Goal: Information Seeking & Learning: Find specific fact

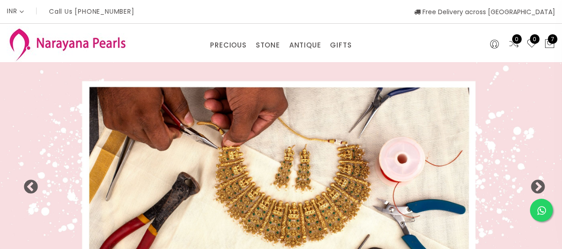
select select "INR"
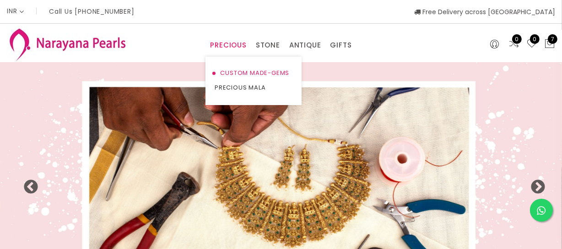
click at [242, 72] on link "CUSTOM MADE-GEMS" at bounding box center [254, 73] width 78 height 15
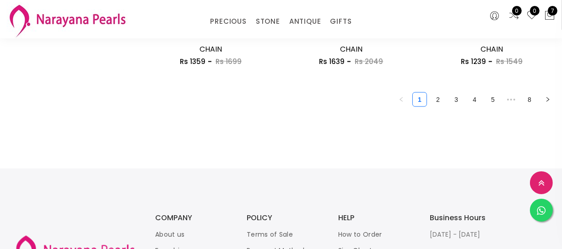
scroll to position [1259, 0]
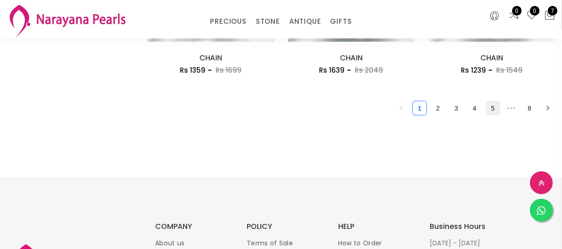
click at [490, 104] on link "5" at bounding box center [493, 109] width 14 height 14
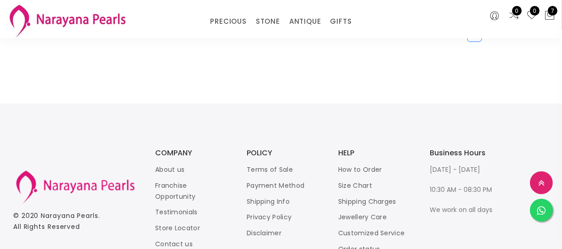
scroll to position [1289, 0]
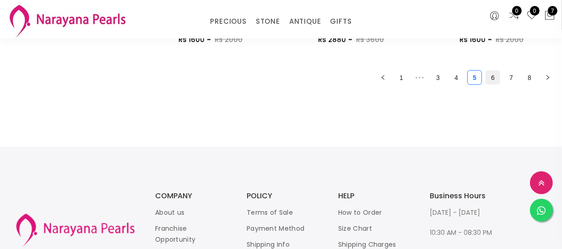
click at [490, 70] on li "6" at bounding box center [492, 77] width 15 height 15
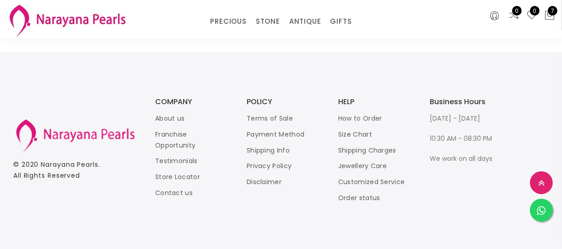
scroll to position [1217, 0]
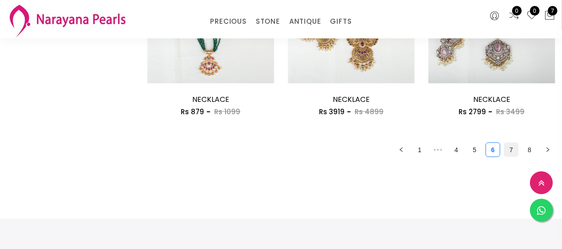
click at [509, 145] on link "7" at bounding box center [511, 150] width 14 height 14
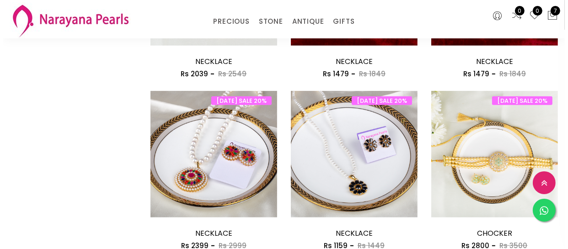
scroll to position [458, 0]
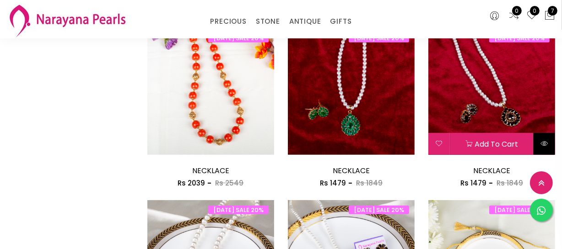
click at [541, 142] on icon at bounding box center [543, 143] width 7 height 7
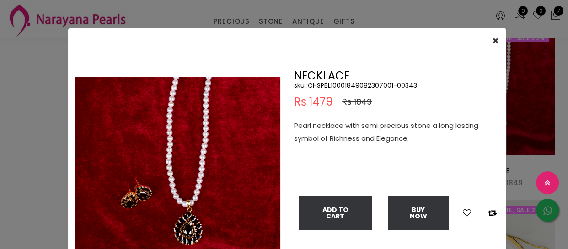
click at [18, 131] on div "× Close Double (click / press) on the image to zoom (in / out). NECKLACE sku : …" at bounding box center [284, 124] width 568 height 249
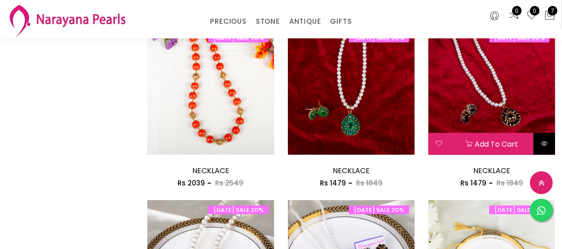
click at [549, 137] on button at bounding box center [544, 144] width 22 height 22
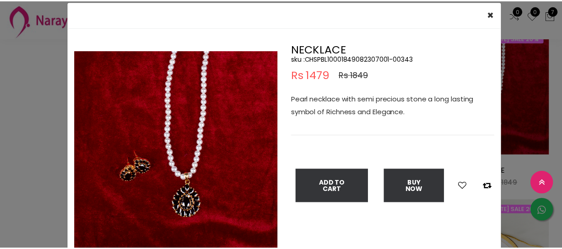
scroll to position [41, 0]
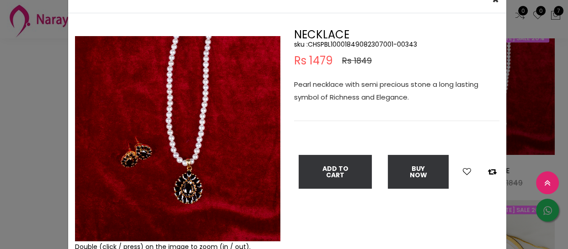
click at [34, 132] on div "× Close Double (click / press) on the image to zoom (in / out). NECKLACE sku : …" at bounding box center [284, 124] width 568 height 249
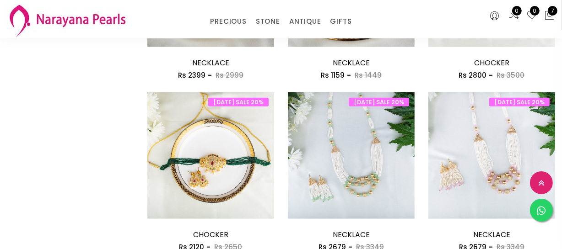
scroll to position [832, 0]
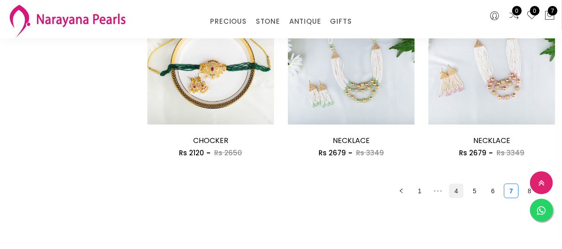
click at [455, 192] on link "4" at bounding box center [456, 191] width 14 height 14
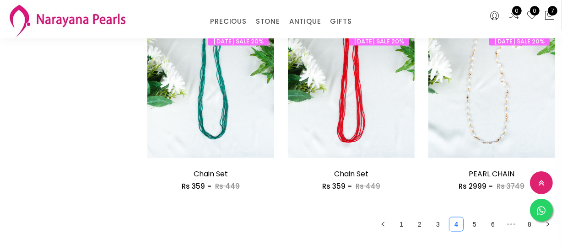
scroll to position [1289, 0]
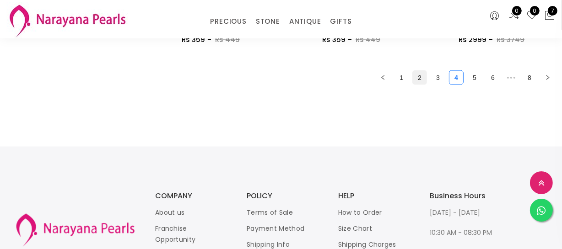
click at [420, 76] on link "2" at bounding box center [420, 78] width 14 height 14
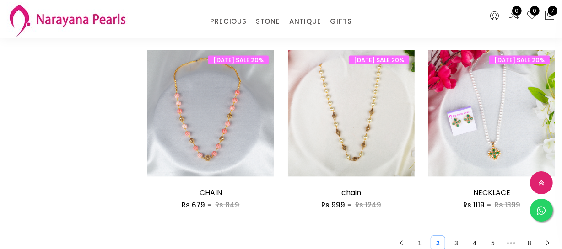
scroll to position [1164, 0]
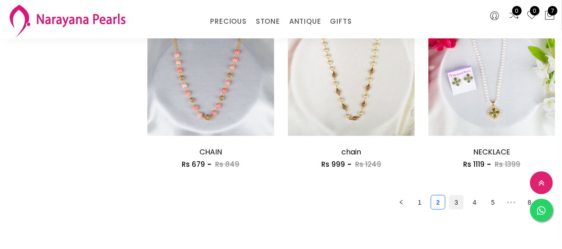
click at [459, 209] on link "3" at bounding box center [456, 203] width 14 height 14
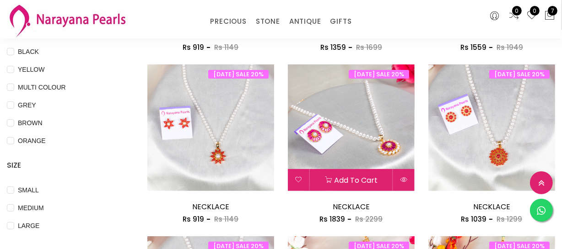
scroll to position [166, 0]
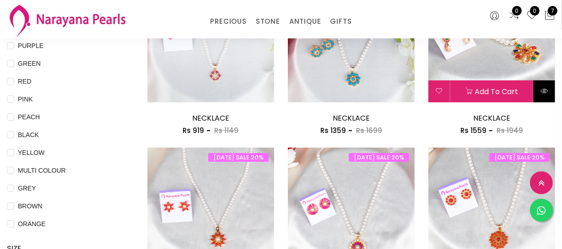
click at [548, 97] on button at bounding box center [544, 92] width 22 height 22
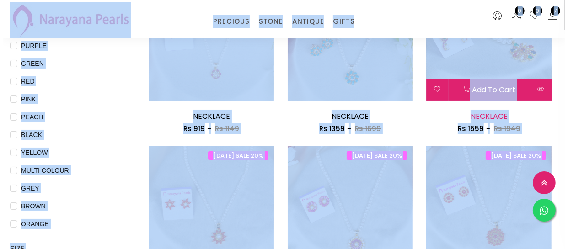
scroll to position [0, 0]
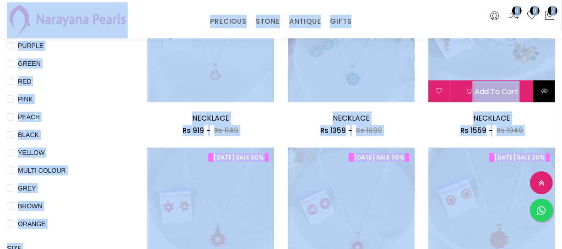
click at [546, 92] on icon at bounding box center [543, 90] width 7 height 7
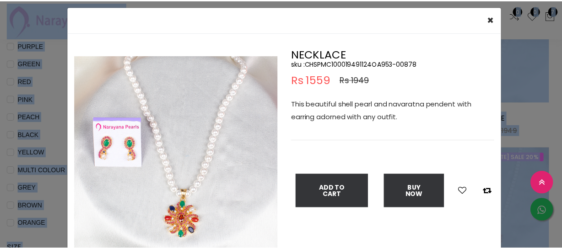
scroll to position [41, 0]
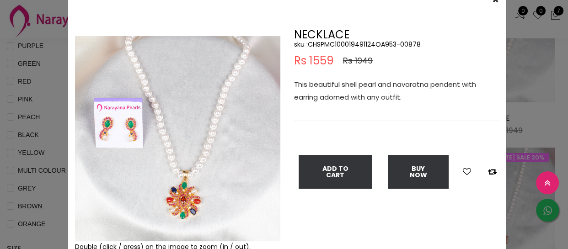
click at [32, 141] on div "× Close Double (click / press) on the image to zoom (in / out). NECKLACE sku : …" at bounding box center [284, 124] width 568 height 249
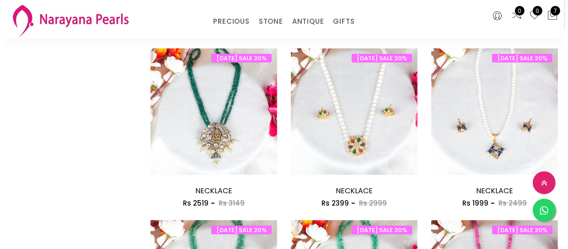
scroll to position [790, 0]
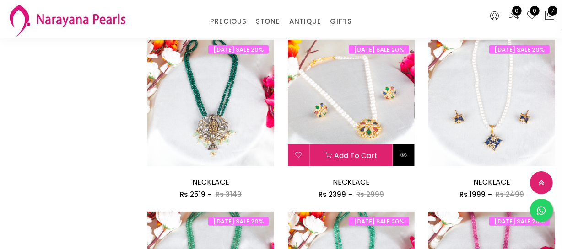
click at [404, 148] on button at bounding box center [404, 156] width 22 height 22
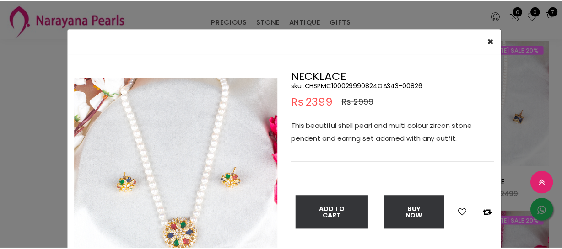
scroll to position [41, 0]
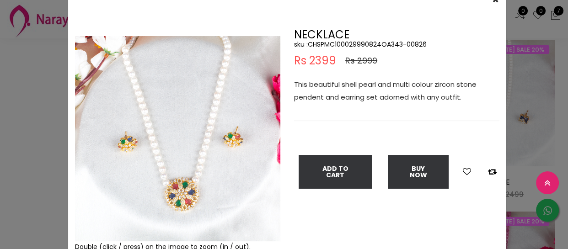
click at [5, 147] on div "× Close Double (click / press) on the image to zoom (in / out). NECKLACE sku : …" at bounding box center [284, 124] width 568 height 249
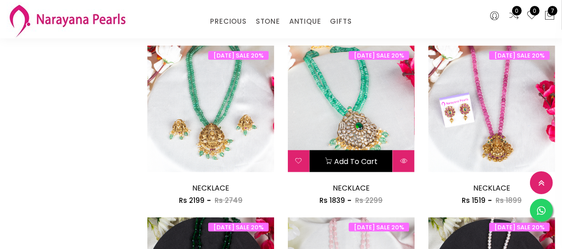
scroll to position [1164, 0]
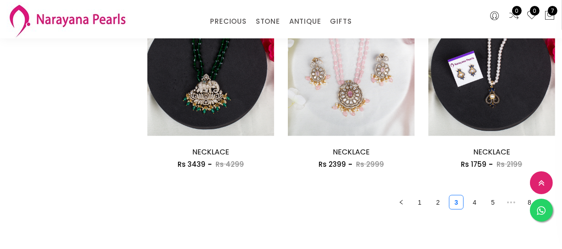
click at [473, 203] on link "4" at bounding box center [475, 203] width 14 height 14
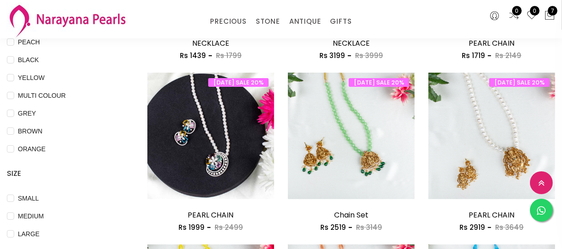
scroll to position [291, 0]
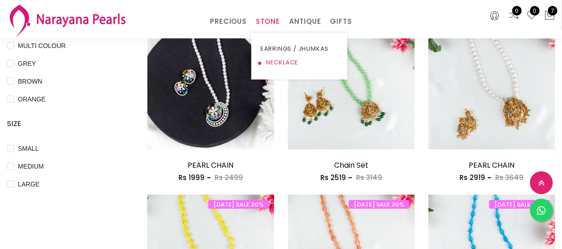
click at [275, 60] on link "NECKLACE" at bounding box center [299, 63] width 78 height 14
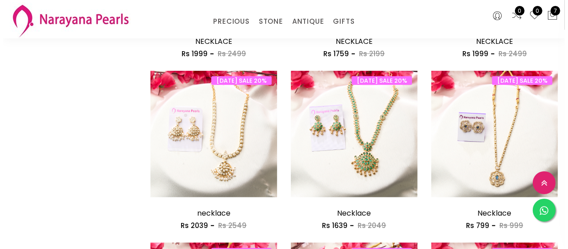
scroll to position [582, 0]
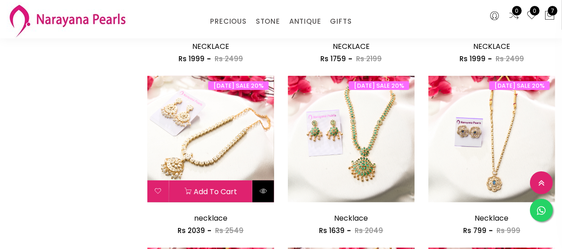
click at [269, 194] on button at bounding box center [264, 192] width 22 height 22
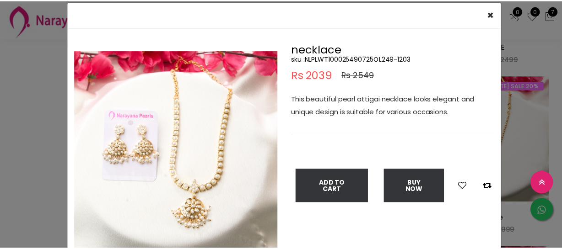
scroll to position [41, 0]
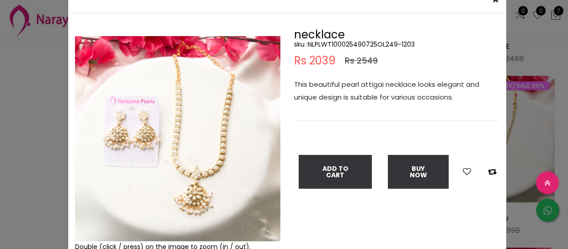
click at [23, 79] on div "× Close Double (click / press) on the image to zoom (in / out). necklace sku : …" at bounding box center [284, 124] width 568 height 249
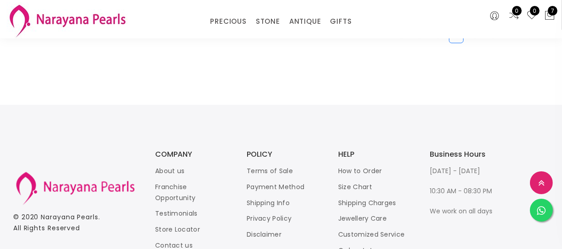
scroll to position [1248, 0]
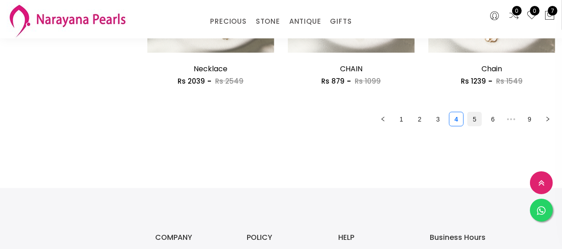
click at [474, 119] on link "5" at bounding box center [475, 120] width 14 height 14
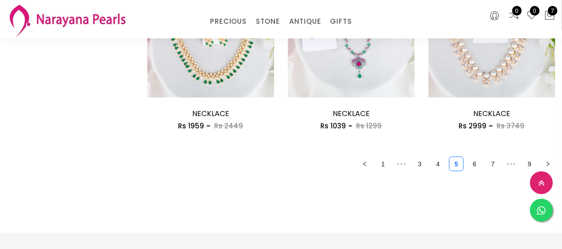
scroll to position [1206, 0]
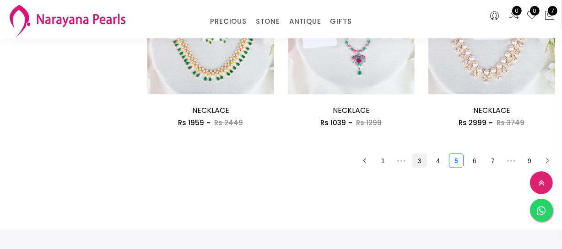
click at [417, 156] on link "3" at bounding box center [420, 161] width 14 height 14
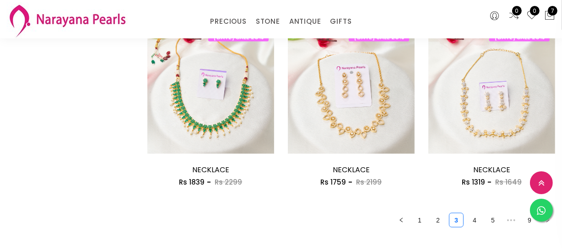
scroll to position [1164, 0]
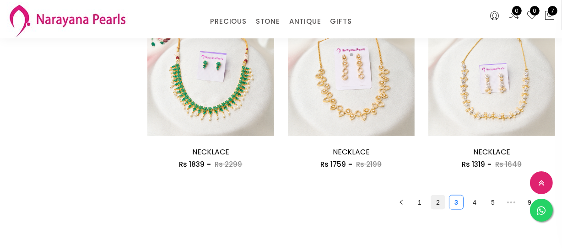
click at [437, 202] on link "2" at bounding box center [438, 203] width 14 height 14
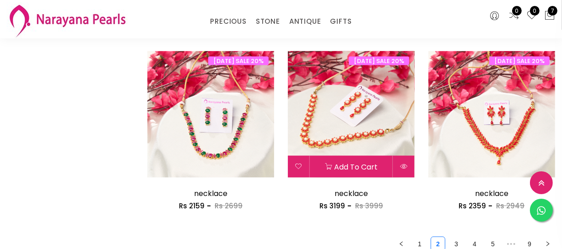
scroll to position [1289, 0]
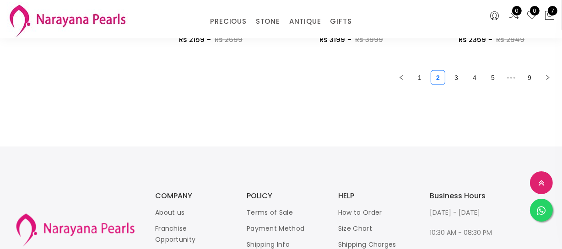
click at [493, 75] on link "5" at bounding box center [493, 78] width 14 height 14
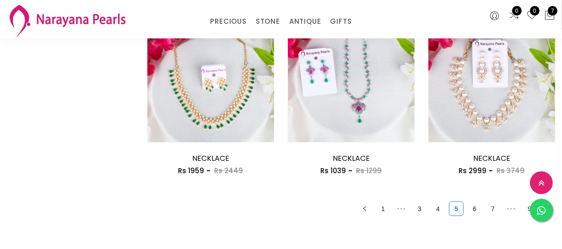
scroll to position [1289, 0]
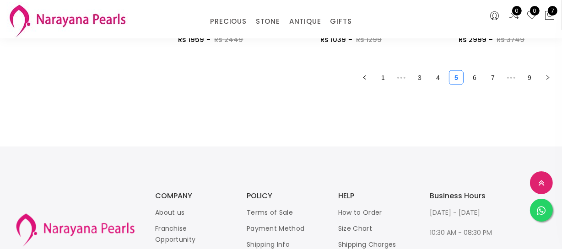
click at [474, 78] on link "6" at bounding box center [475, 78] width 14 height 14
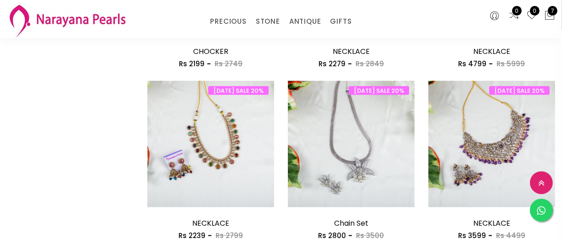
scroll to position [1206, 0]
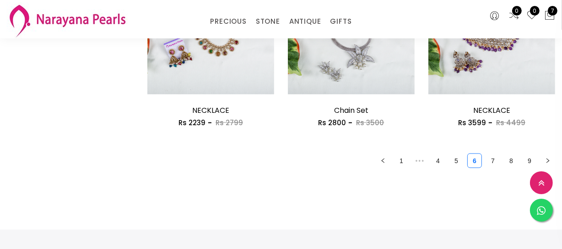
drag, startPoint x: 494, startPoint y: 162, endPoint x: 484, endPoint y: 162, distance: 10.5
click at [494, 162] on link "7" at bounding box center [493, 161] width 14 height 14
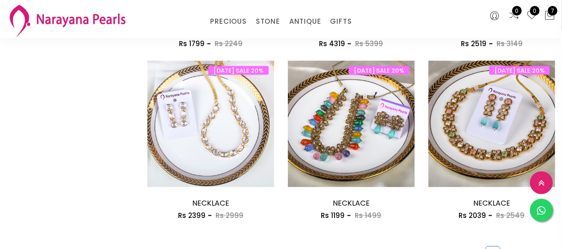
scroll to position [1248, 0]
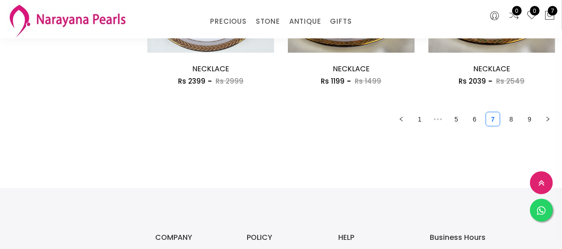
click at [508, 122] on link "8" at bounding box center [511, 120] width 14 height 14
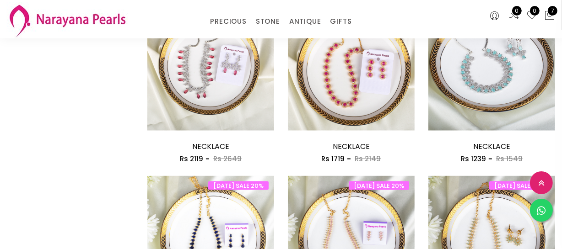
scroll to position [707, 0]
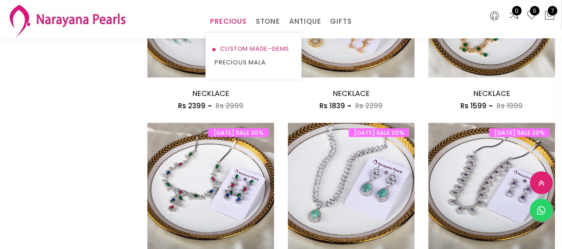
click at [242, 52] on link "CUSTOM MADE-GEMS" at bounding box center [254, 49] width 78 height 14
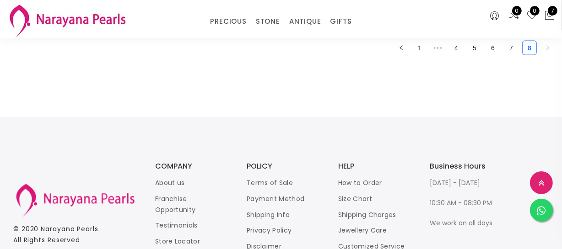
scroll to position [1259, 0]
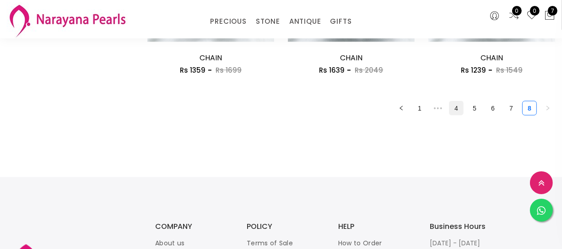
click at [457, 105] on link "4" at bounding box center [456, 109] width 14 height 14
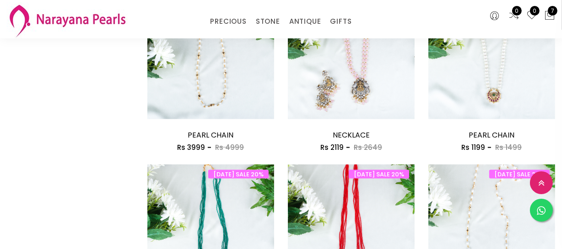
scroll to position [1123, 0]
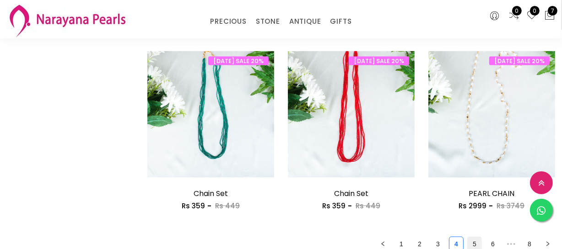
click at [475, 240] on link "5" at bounding box center [475, 244] width 14 height 14
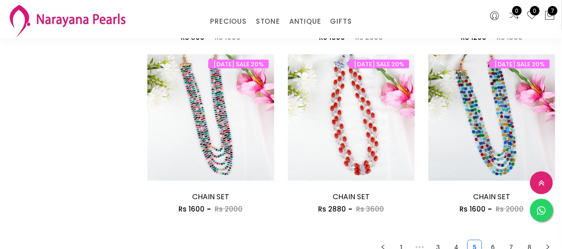
scroll to position [1248, 0]
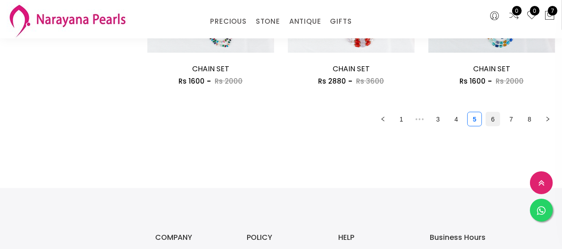
click at [496, 113] on link "6" at bounding box center [493, 120] width 14 height 14
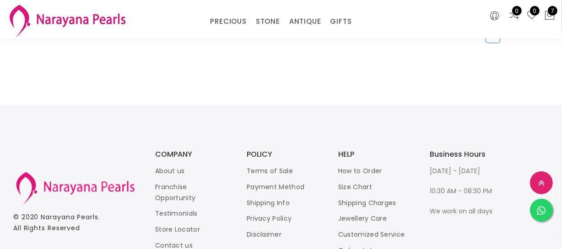
scroll to position [1248, 0]
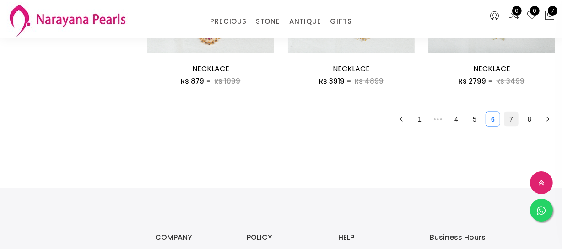
click at [508, 113] on link "7" at bounding box center [511, 120] width 14 height 14
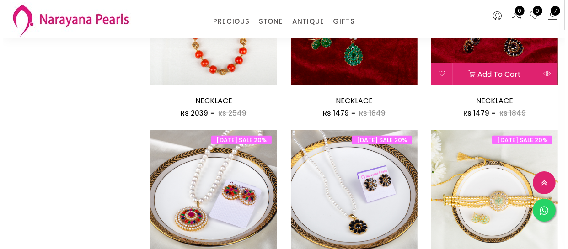
scroll to position [458, 0]
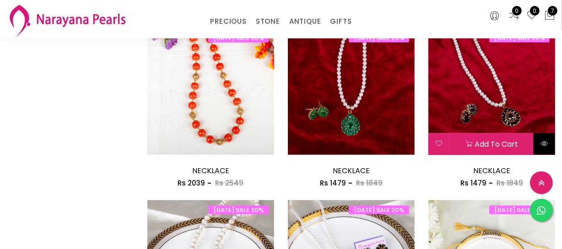
click at [543, 142] on icon at bounding box center [543, 143] width 7 height 7
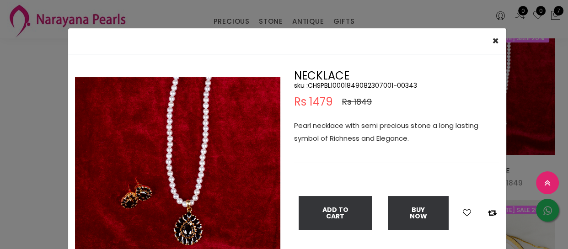
click at [342, 82] on h5 "sku : CHSPBL10001849082307001-00343" at bounding box center [396, 85] width 205 height 8
copy h5 "CHSPBL10001849082307001"
